Goal: Task Accomplishment & Management: Use online tool/utility

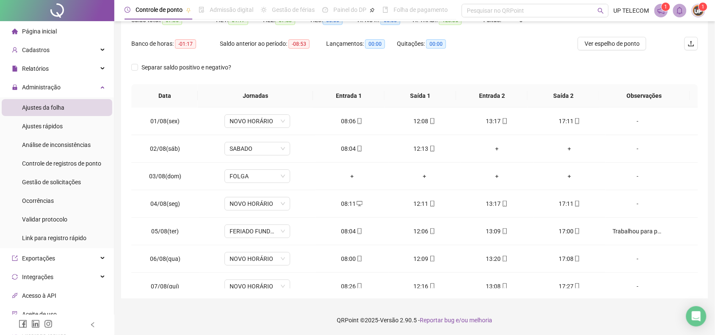
scroll to position [372, 0]
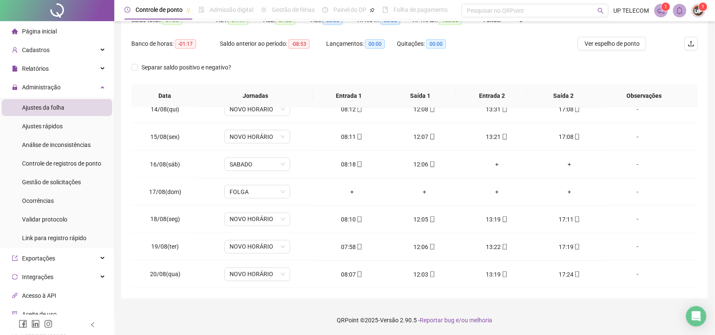
click at [613, 0] on button "Atualizar tabela" at bounding box center [645, 0] width 64 height 14
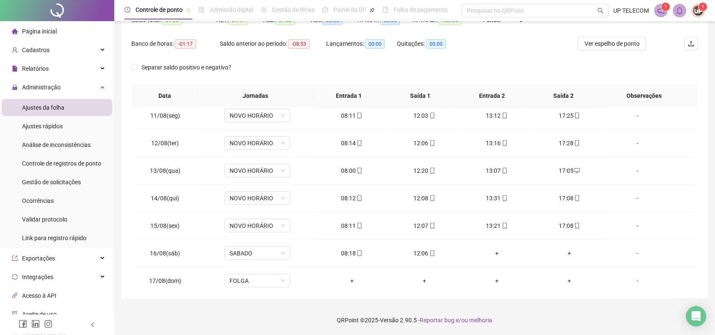
scroll to position [213, 0]
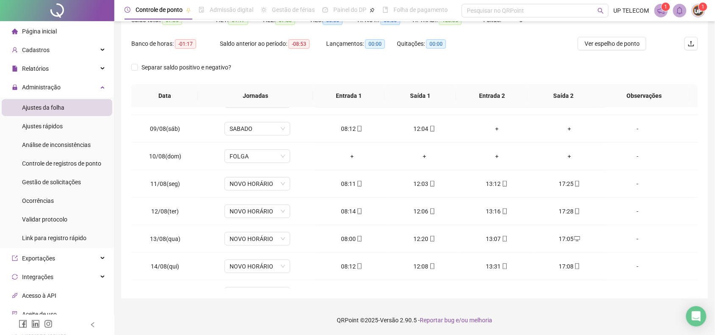
click at [613, 0] on button "Atualizar tabela" at bounding box center [645, 0] width 64 height 14
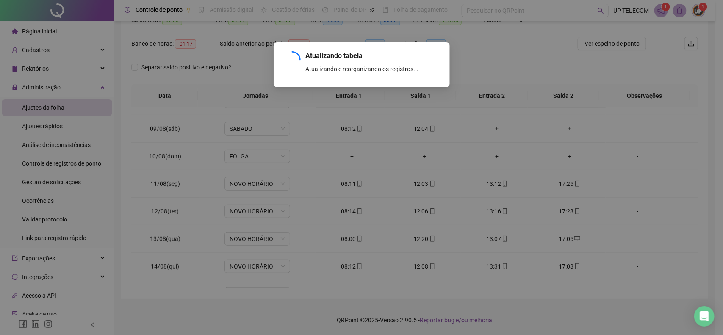
click at [64, 245] on div "Atualizando tabela Atualizando e reorganizando os registros... OK" at bounding box center [361, 167] width 723 height 335
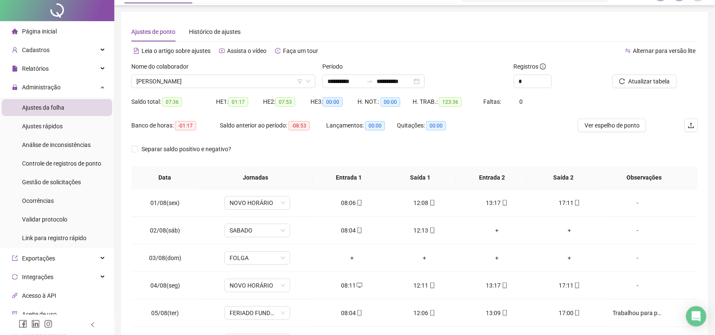
scroll to position [0, 0]
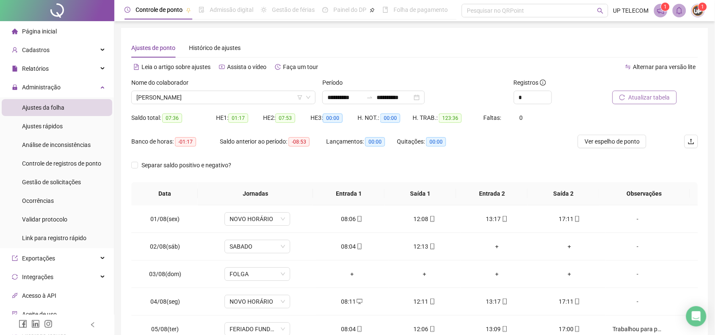
click at [648, 96] on span "Atualizar tabela" at bounding box center [650, 97] width 42 height 9
click at [613, 91] on button "Atualizar tabela" at bounding box center [645, 98] width 64 height 14
click at [33, 30] on span "Página inicial" at bounding box center [39, 31] width 35 height 7
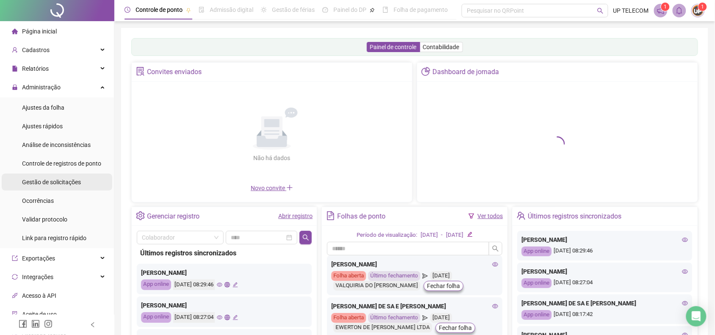
click at [67, 184] on span "Gestão de solicitações" at bounding box center [51, 182] width 59 height 7
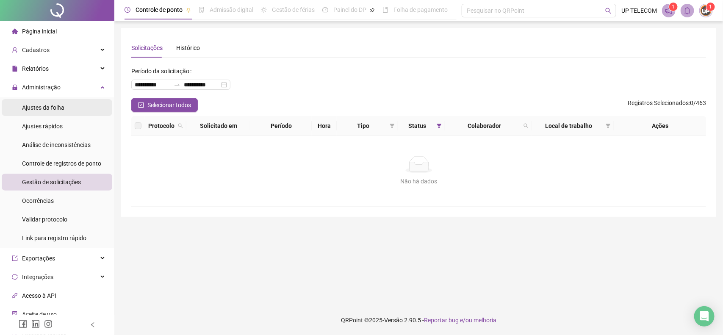
drag, startPoint x: 56, startPoint y: 107, endPoint x: 91, endPoint y: 100, distance: 35.3
click at [56, 107] on span "Ajustes da folha" at bounding box center [43, 107] width 42 height 7
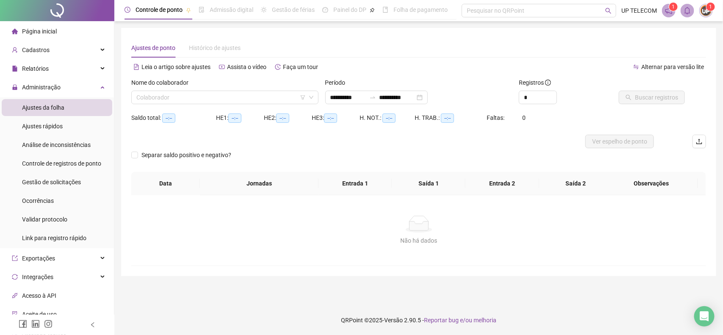
type input "**********"
click at [204, 92] on input "search" at bounding box center [221, 97] width 170 height 13
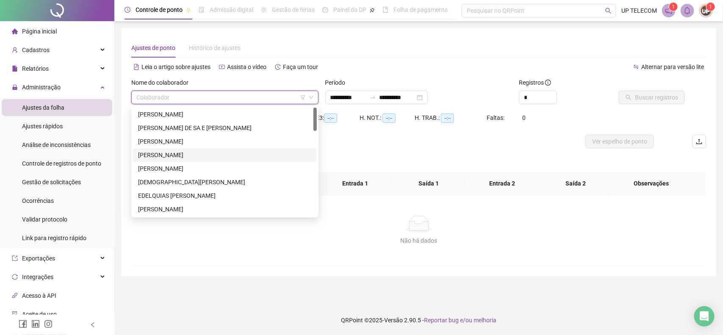
click at [178, 155] on div "[PERSON_NAME]" at bounding box center [225, 154] width 174 height 9
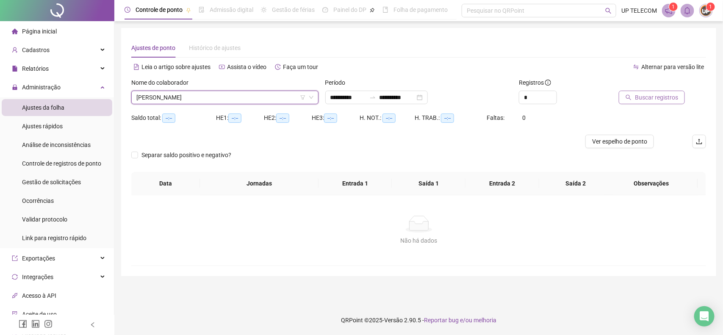
click at [651, 98] on span "Buscar registros" at bounding box center [656, 97] width 43 height 9
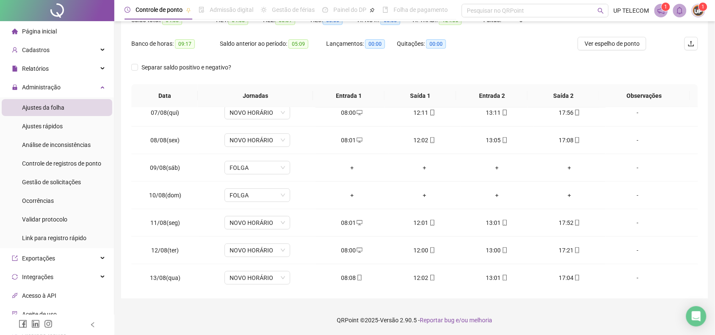
scroll to position [160, 0]
